Goal: Share content

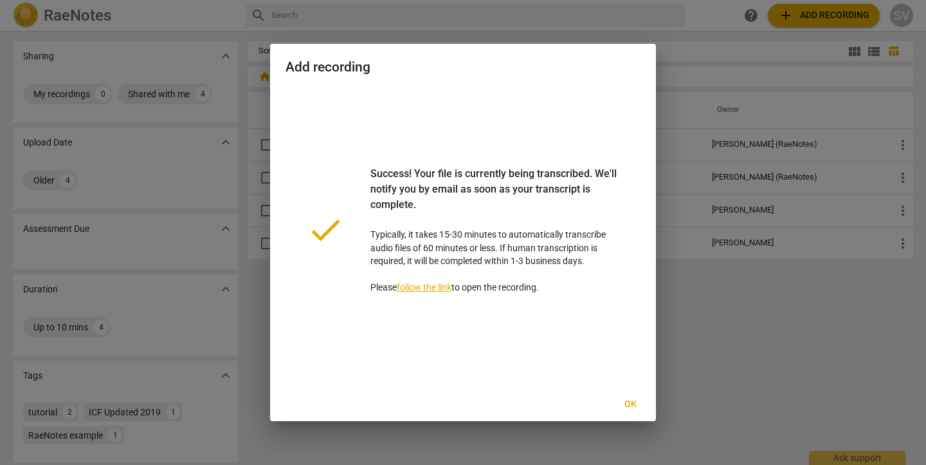
scroll to position [3, 0]
click at [629, 405] on span "Ok" at bounding box center [630, 404] width 21 height 13
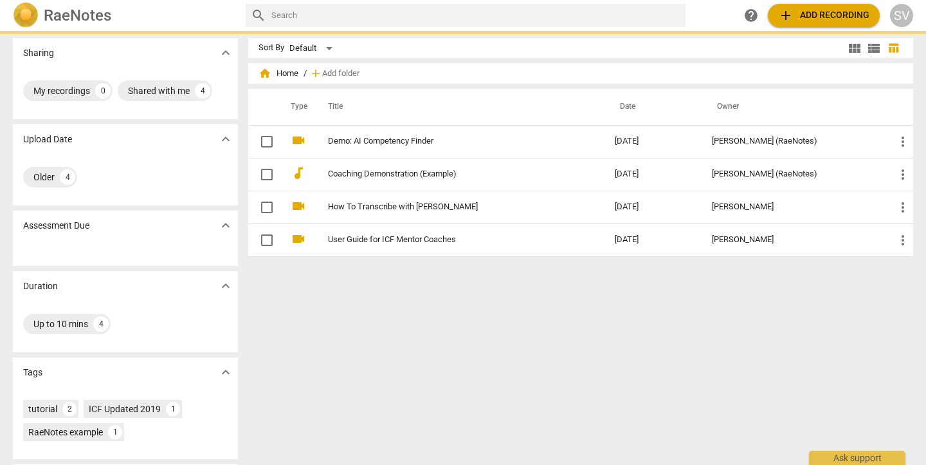
scroll to position [0, 0]
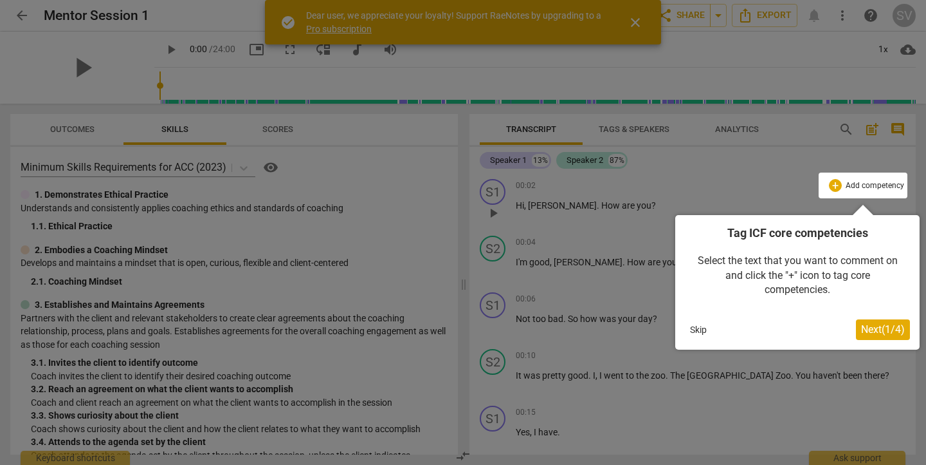
scroll to position [0, 1]
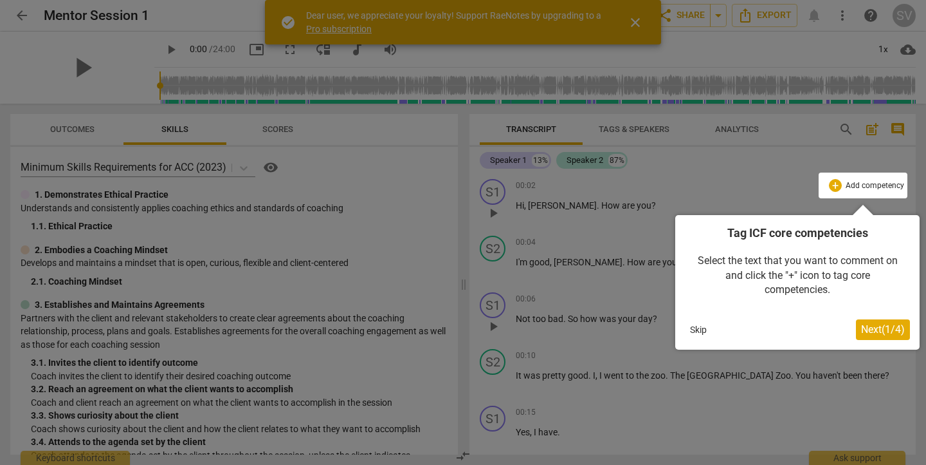
drag, startPoint x: 688, startPoint y: 331, endPoint x: 694, endPoint y: 330, distance: 6.6
click at [690, 331] on button "Skip" at bounding box center [698, 329] width 27 height 19
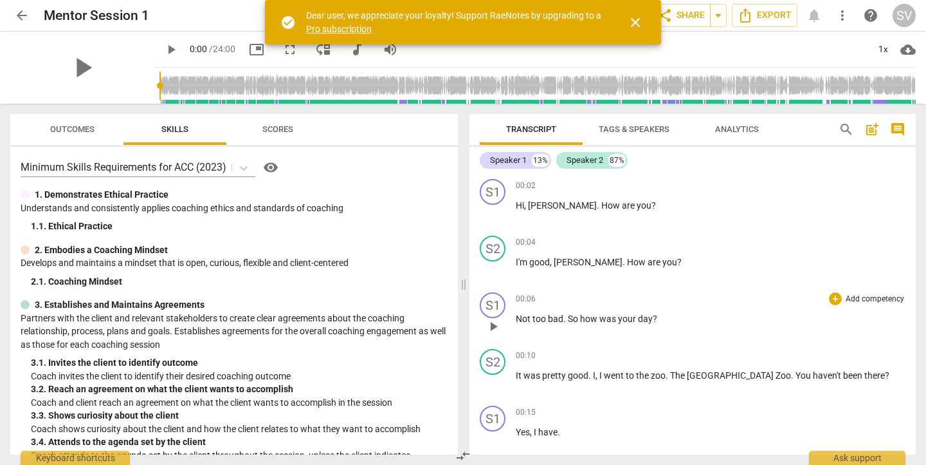
scroll to position [0, 0]
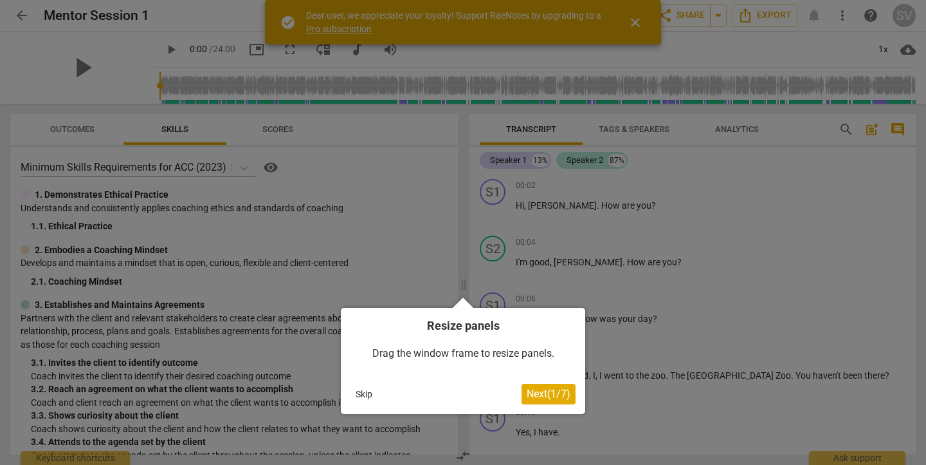
click at [363, 397] on button "Skip" at bounding box center [364, 393] width 27 height 19
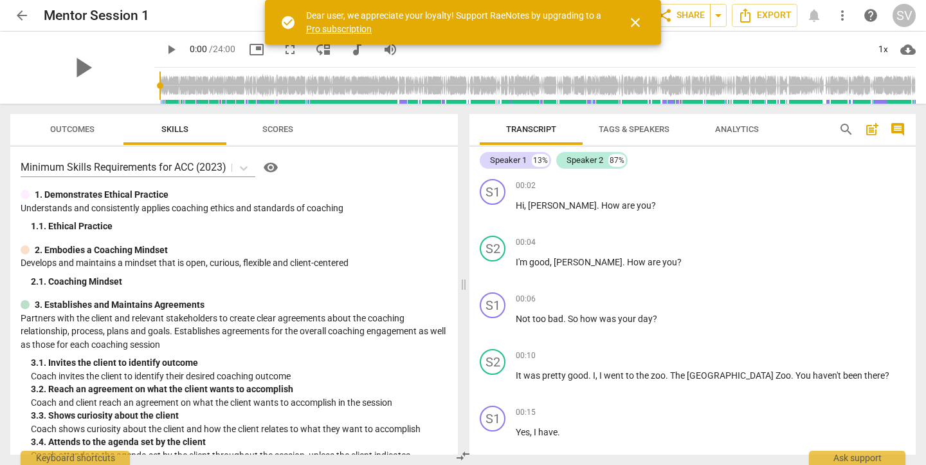
scroll to position [0, 1]
click at [638, 21] on span "close" at bounding box center [635, 22] width 15 height 15
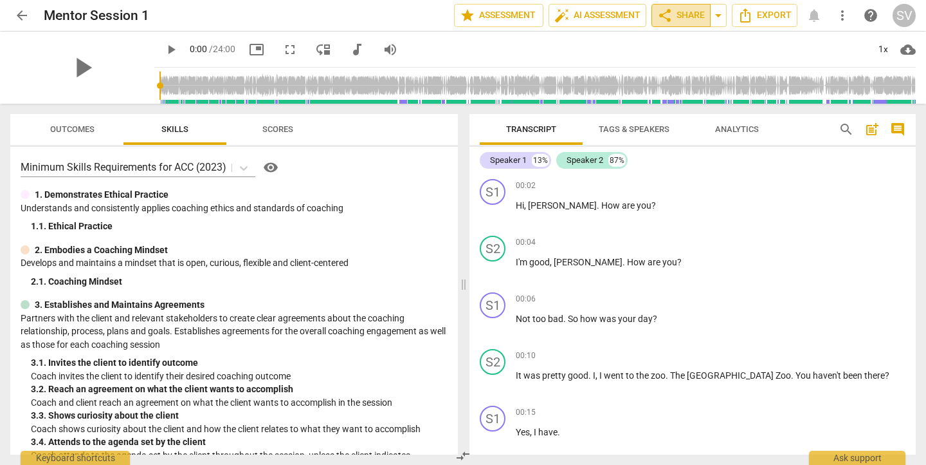
click at [690, 16] on span "share Share" at bounding box center [682, 15] width 48 height 15
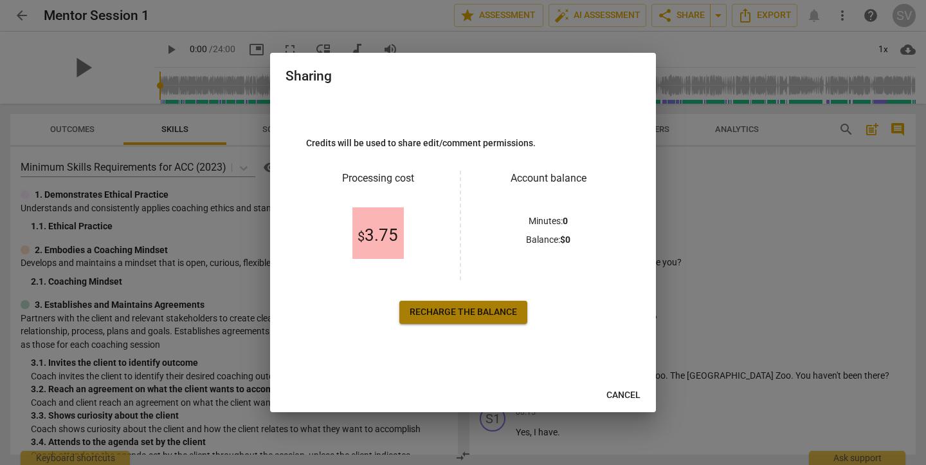
click at [471, 312] on span "Recharge the balance" at bounding box center [463, 312] width 107 height 13
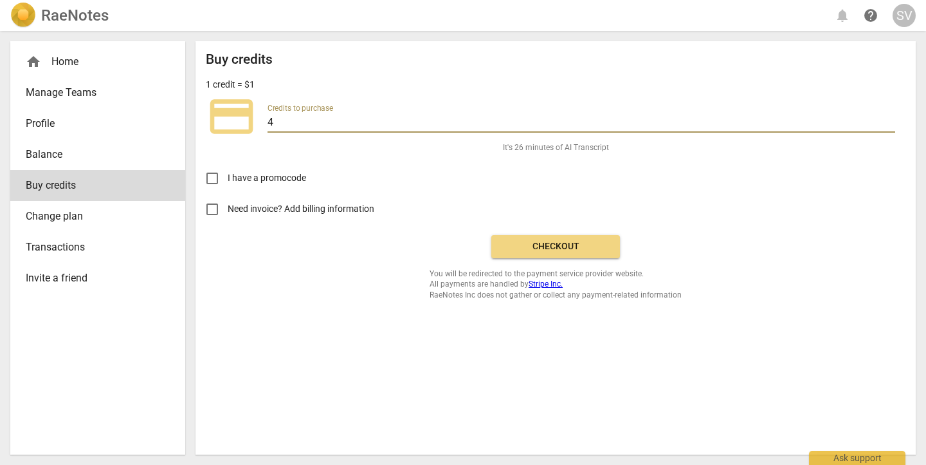
click at [300, 122] on input "4" at bounding box center [582, 123] width 628 height 19
type input "20"
click at [358, 148] on div "Buy credits 1 credit = $1 credit_card Credits to purchase 20 It's 133 minutes o…" at bounding box center [556, 175] width 700 height 248
click at [546, 246] on span "Checkout" at bounding box center [556, 246] width 108 height 13
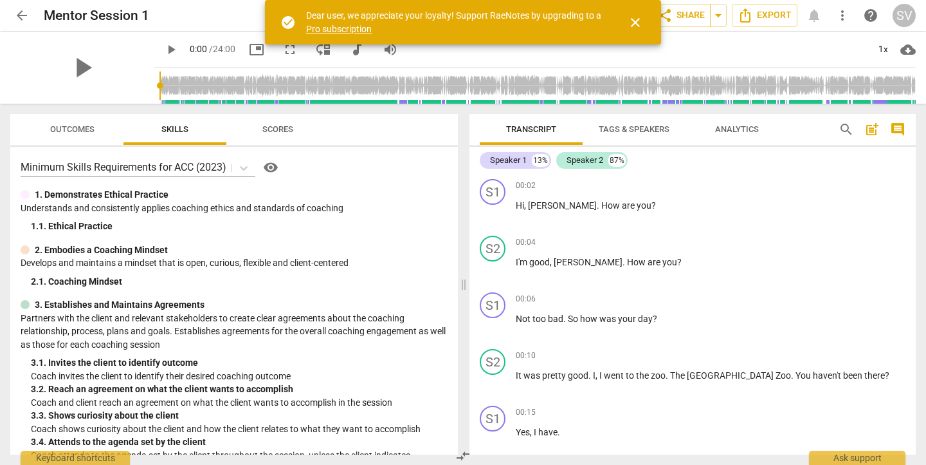
click at [641, 19] on span "close" at bounding box center [635, 22] width 15 height 15
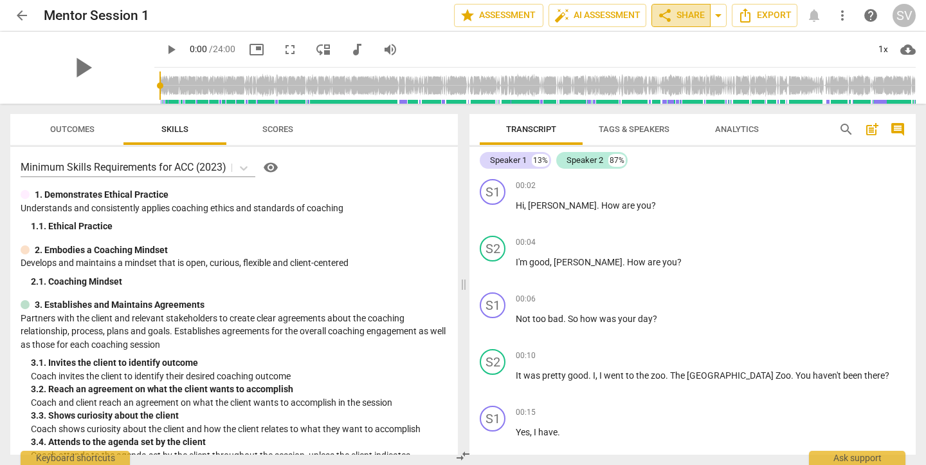
click at [686, 23] on button "share Share" at bounding box center [681, 15] width 59 height 23
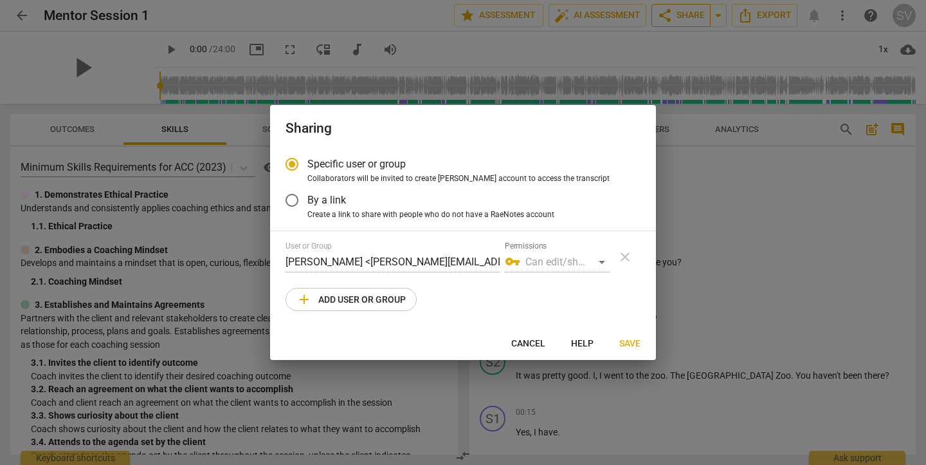
radio input "false"
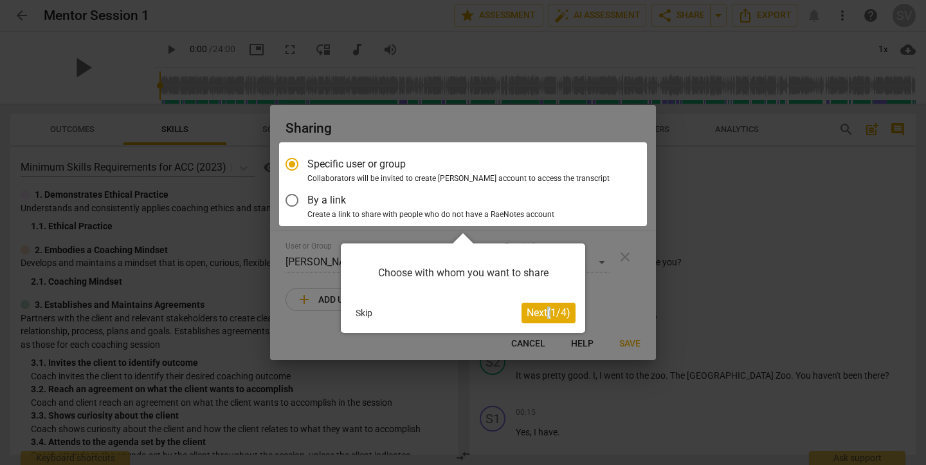
click at [367, 318] on button "Skip" at bounding box center [364, 312] width 27 height 19
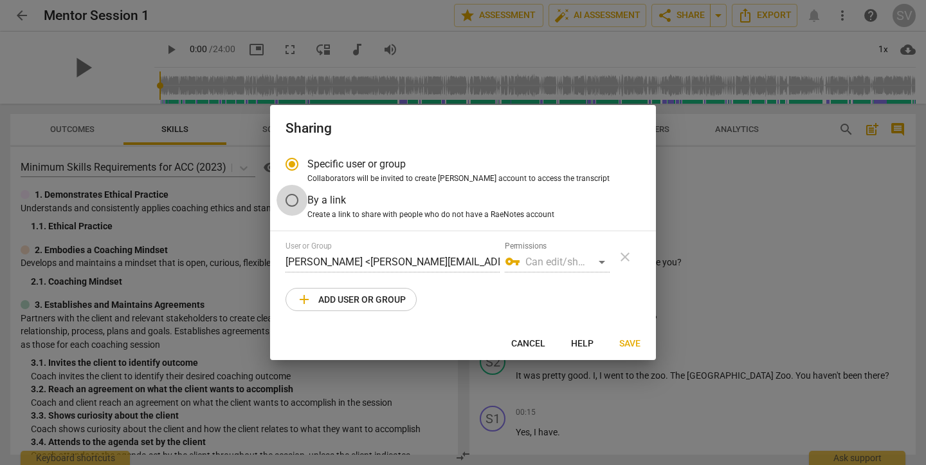
click at [297, 201] on input "By a link" at bounding box center [292, 200] width 31 height 31
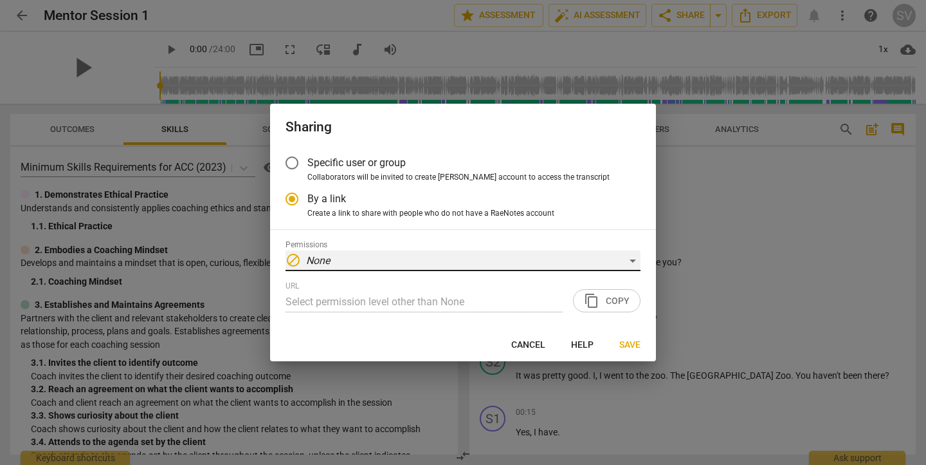
click at [635, 263] on div "block None" at bounding box center [463, 260] width 355 height 21
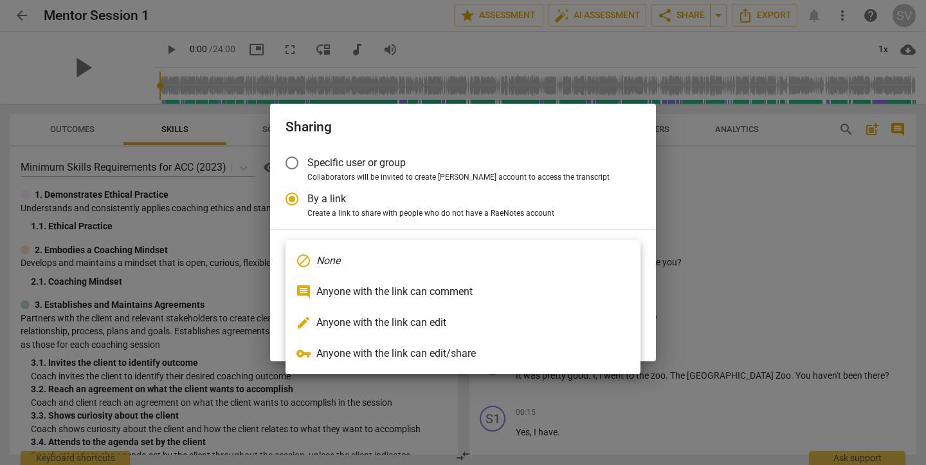
click at [326, 263] on em "None" at bounding box center [329, 260] width 24 height 15
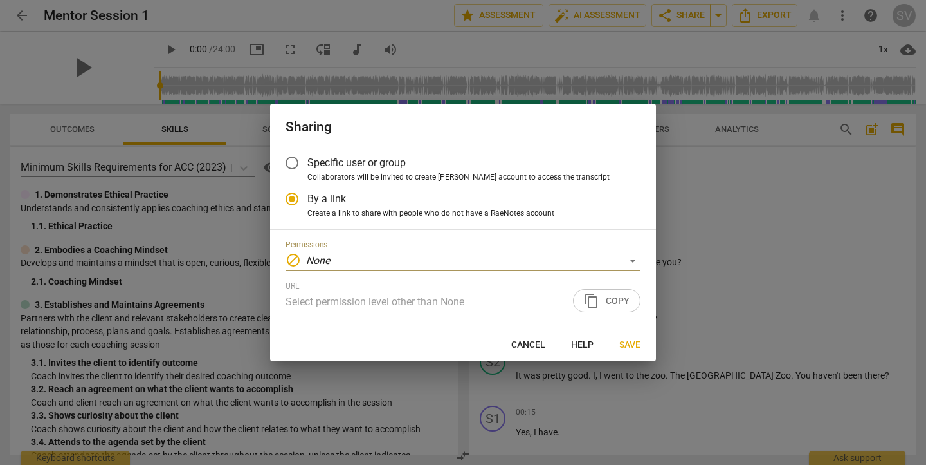
click at [616, 297] on div "URL Select permission level other than None content_copy Copy" at bounding box center [463, 296] width 355 height 31
click at [611, 306] on div "URL Select permission level other than None content_copy Copy" at bounding box center [463, 296] width 355 height 31
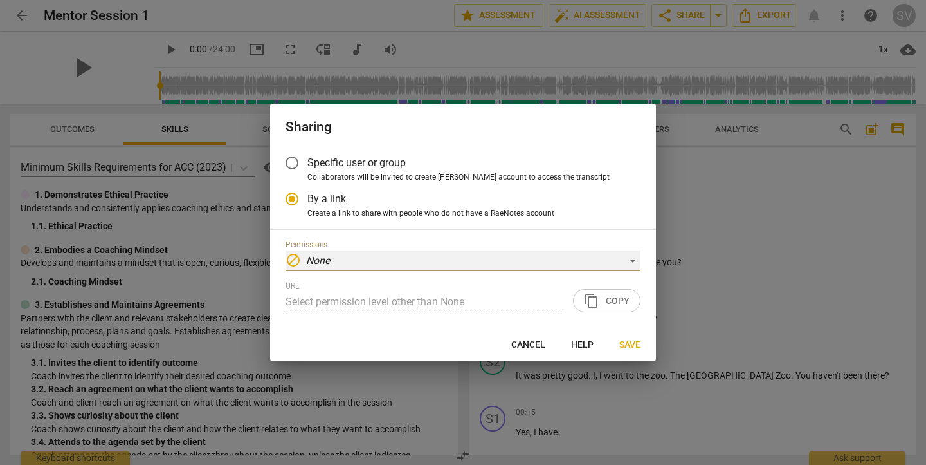
click at [636, 266] on div "block None" at bounding box center [463, 260] width 355 height 21
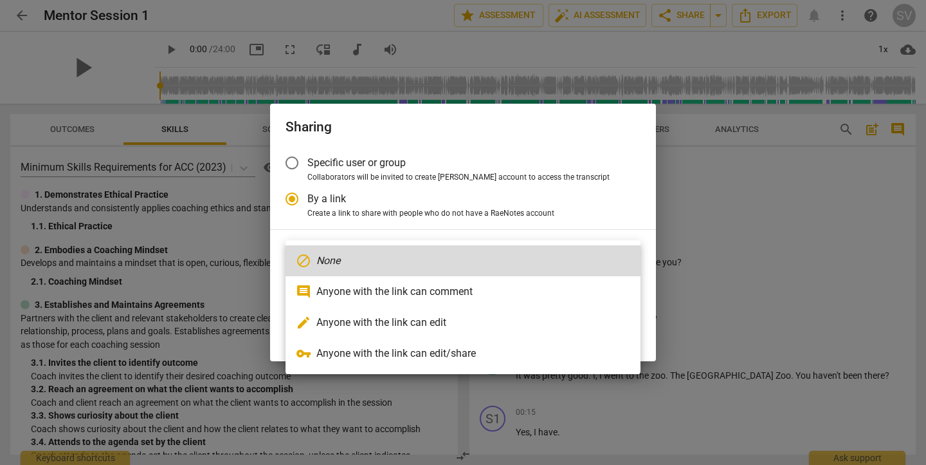
click at [464, 290] on li "comment Anyone with the link can comment" at bounding box center [463, 291] width 355 height 31
radio input "false"
type input "[URL][DOMAIN_NAME]"
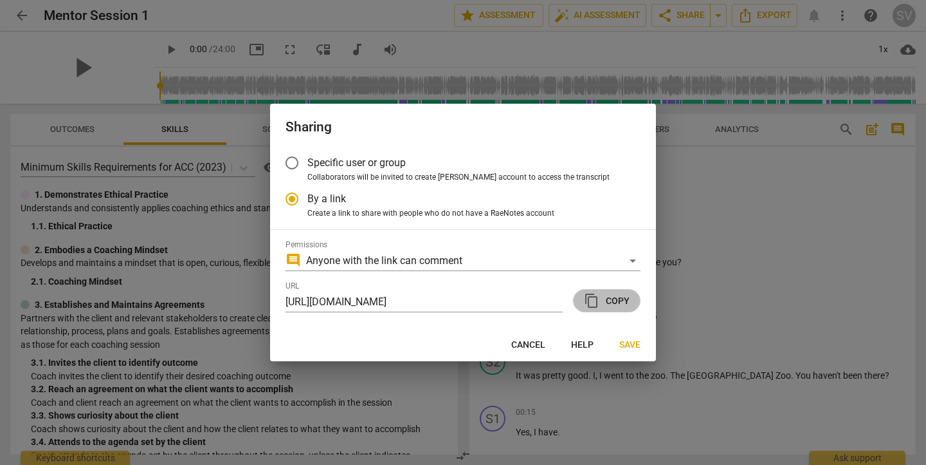
click at [594, 300] on span "content_copy" at bounding box center [591, 300] width 15 height 15
click at [631, 346] on span "Save" at bounding box center [630, 344] width 21 height 13
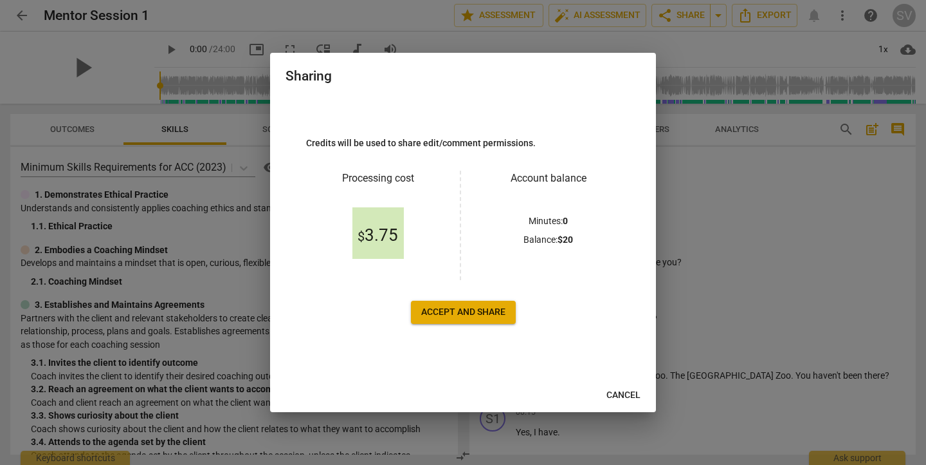
click at [629, 396] on span "Cancel" at bounding box center [624, 395] width 34 height 13
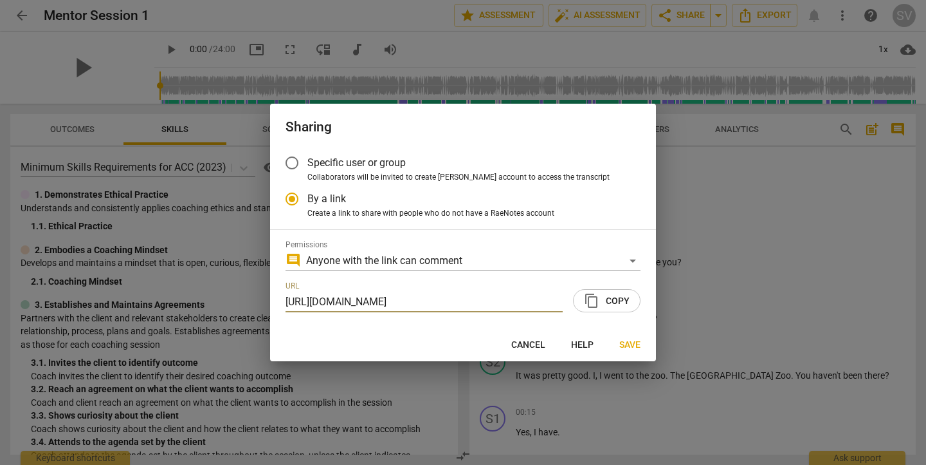
click at [632, 351] on button "Save" at bounding box center [630, 344] width 42 height 23
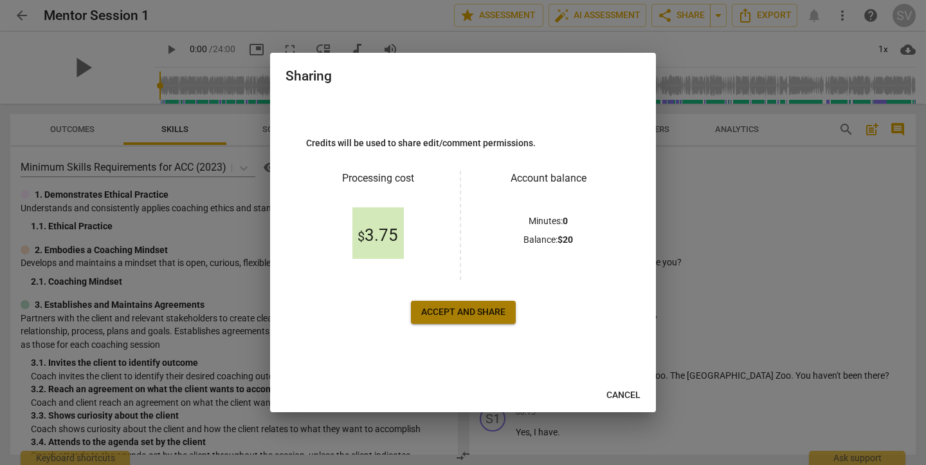
click at [466, 316] on span "Accept and share" at bounding box center [463, 312] width 84 height 13
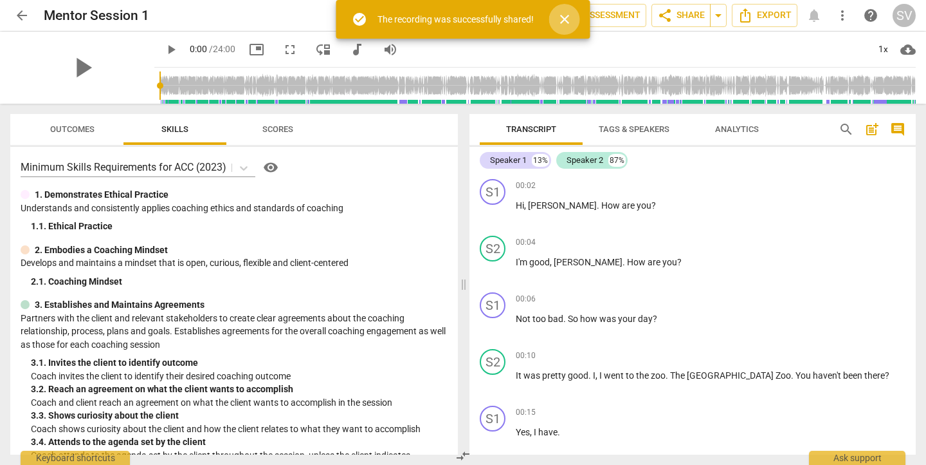
click at [565, 18] on span "close" at bounding box center [564, 19] width 15 height 15
